Goal: Check status: Check status

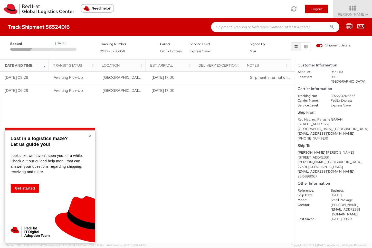
click at [90, 134] on button "×" at bounding box center [90, 135] width 3 height 5
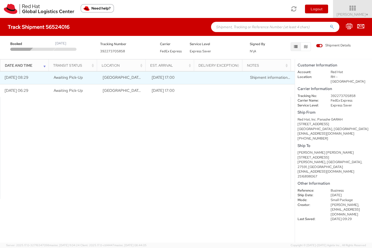
click at [167, 77] on td "[DATE] 17:00" at bounding box center [171, 77] width 49 height 13
click at [259, 78] on span "Shipment information sent to FedEx" at bounding box center [281, 77] width 62 height 5
click at [258, 79] on span "Shipment information sent to FedEx" at bounding box center [281, 77] width 62 height 5
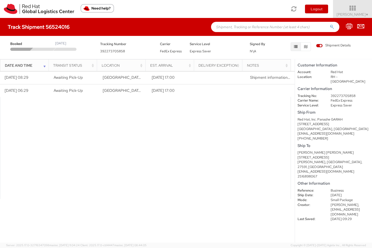
click at [334, 203] on span "[PERSON_NAME]," at bounding box center [345, 205] width 29 height 4
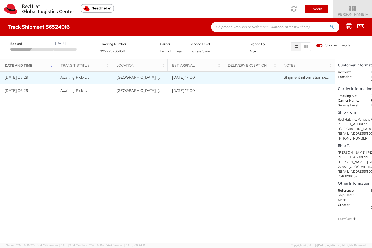
click at [79, 79] on span "Awaiting Pick-Up" at bounding box center [74, 77] width 29 height 5
click at [32, 79] on td "[DATE] 08:29" at bounding box center [28, 77] width 56 height 13
click at [139, 73] on td "[GEOGRAPHIC_DATA], [GEOGRAPHIC_DATA], [GEOGRAPHIC_DATA]" at bounding box center [140, 77] width 56 height 13
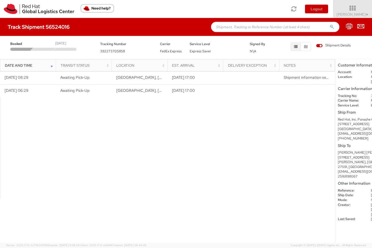
click at [136, 54] on div "Booked [DATE] Tracking Number 392273705858 Carrier FedEx Express Service Level …" at bounding box center [186, 46] width 372 height 21
click at [171, 51] on span "FedEx Express" at bounding box center [171, 51] width 22 height 4
click at [203, 51] on span "Express Saver" at bounding box center [200, 51] width 21 height 4
drag, startPoint x: 246, startPoint y: 49, endPoint x: 303, endPoint y: 51, distance: 57.0
click at [249, 50] on div "Signed By N\A" at bounding box center [261, 47] width 30 height 13
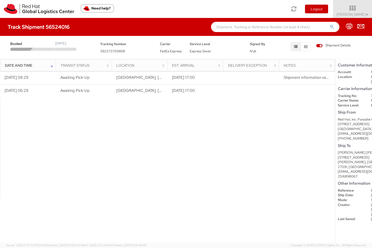
click at [319, 50] on div "Shipment Details" at bounding box center [333, 46] width 35 height 7
click at [310, 47] on button "button" at bounding box center [306, 46] width 10 height 9
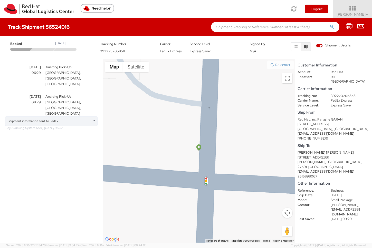
click at [40, 117] on div "Shipment information sent to FedEx" at bounding box center [51, 122] width 92 height 10
click at [41, 117] on div "Shipment information sent to FedEx" at bounding box center [51, 122] width 92 height 10
click at [322, 46] on span "Shipment Details" at bounding box center [333, 45] width 35 height 5
click at [0, 0] on input "Shipment Details" at bounding box center [0, 0] width 0 height 0
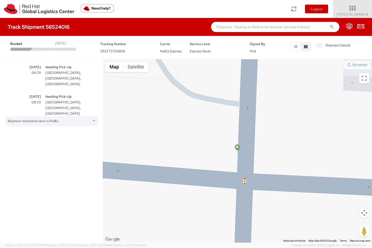
click at [322, 46] on span "Shipment Details" at bounding box center [333, 45] width 35 height 5
click at [0, 0] on input "Shipment Details" at bounding box center [0, 0] width 0 height 0
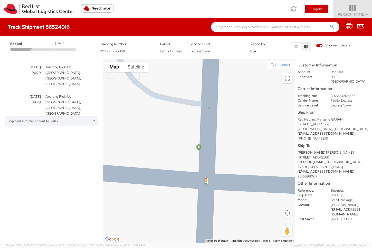
click at [366, 14] on span "▼" at bounding box center [367, 15] width 3 height 4
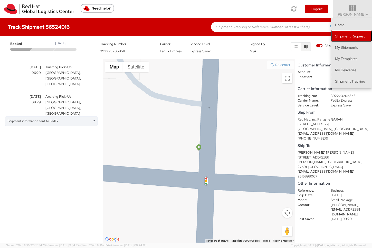
click at [354, 37] on link "Shipment Request" at bounding box center [351, 36] width 41 height 11
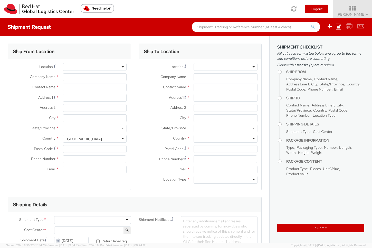
select select
select select "676"
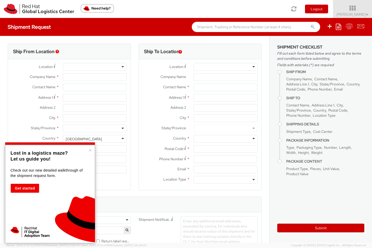
type input "Red Hat, Inc."
type input "[PERSON_NAME]"
type input "[STREET_ADDRESS]"
type input "RALEIGH"
type input "27601"
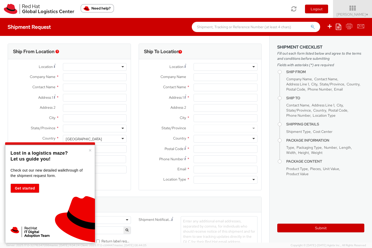
type input "19198356792"
type input "[EMAIL_ADDRESS][DOMAIN_NAME]"
click at [91, 149] on button "×" at bounding box center [90, 150] width 3 height 5
click at [135, 149] on div "Ship To Location Location * RH - Amsterdam - MSO RH - Amsterdam Data Center RH …" at bounding box center [200, 120] width 131 height 153
click at [89, 150] on button "×" at bounding box center [90, 150] width 3 height 5
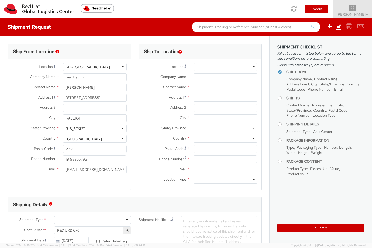
click at [366, 14] on span "▼" at bounding box center [367, 15] width 3 height 4
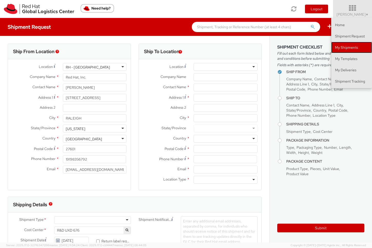
click at [345, 47] on link "My Shipments" at bounding box center [351, 47] width 41 height 11
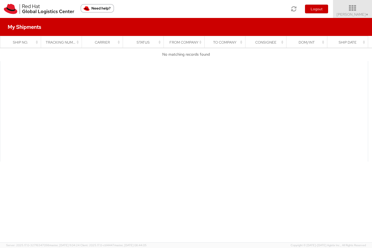
click at [368, 13] on span "▼" at bounding box center [367, 15] width 3 height 4
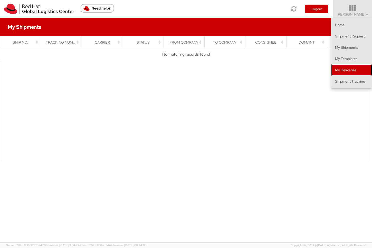
click at [349, 71] on link "My Deliveries" at bounding box center [351, 69] width 41 height 11
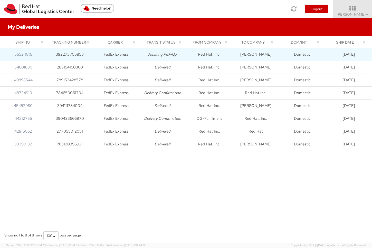
click at [133, 57] on td "FedEx Express" at bounding box center [116, 54] width 46 height 13
click at [28, 55] on link "56524016" at bounding box center [23, 54] width 18 height 5
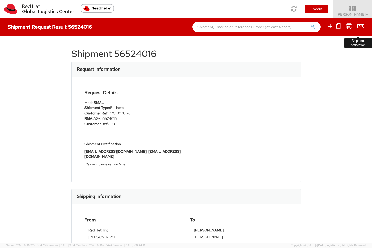
click at [362, 28] on icon at bounding box center [360, 26] width 7 height 6
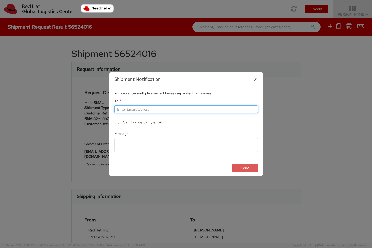
click at [143, 109] on input "To *" at bounding box center [186, 110] width 144 height 8
type input "r"
click at [254, 80] on icon "button" at bounding box center [255, 78] width 7 height 7
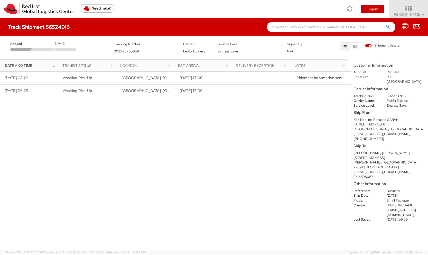
click at [21, 48] on div at bounding box center [20, 49] width 26 height 3
click at [44, 48] on div at bounding box center [43, 49] width 26 height 3
click at [54, 66] on div "Date and Time" at bounding box center [30, 65] width 51 height 5
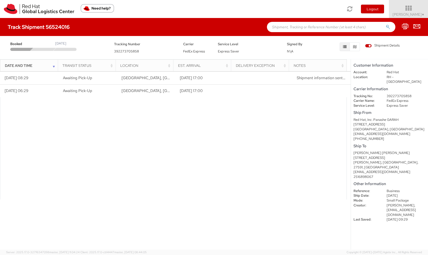
click at [370, 174] on div "2516898067" at bounding box center [389, 176] width 72 height 5
click at [304, 160] on div at bounding box center [173, 148] width 347 height 102
click at [39, 51] on div "Booked [DATE] Tracking Number 392273705858 Carrier FedEx Express Service Level …" at bounding box center [214, 46] width 420 height 15
click at [121, 52] on span "392273705858" at bounding box center [126, 51] width 25 height 4
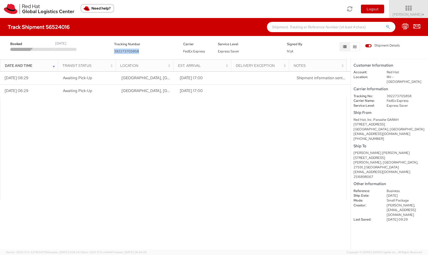
click at [121, 52] on span "392273705858" at bounding box center [126, 51] width 25 height 4
click at [264, 113] on div at bounding box center [173, 148] width 347 height 102
